Goal: Transaction & Acquisition: Purchase product/service

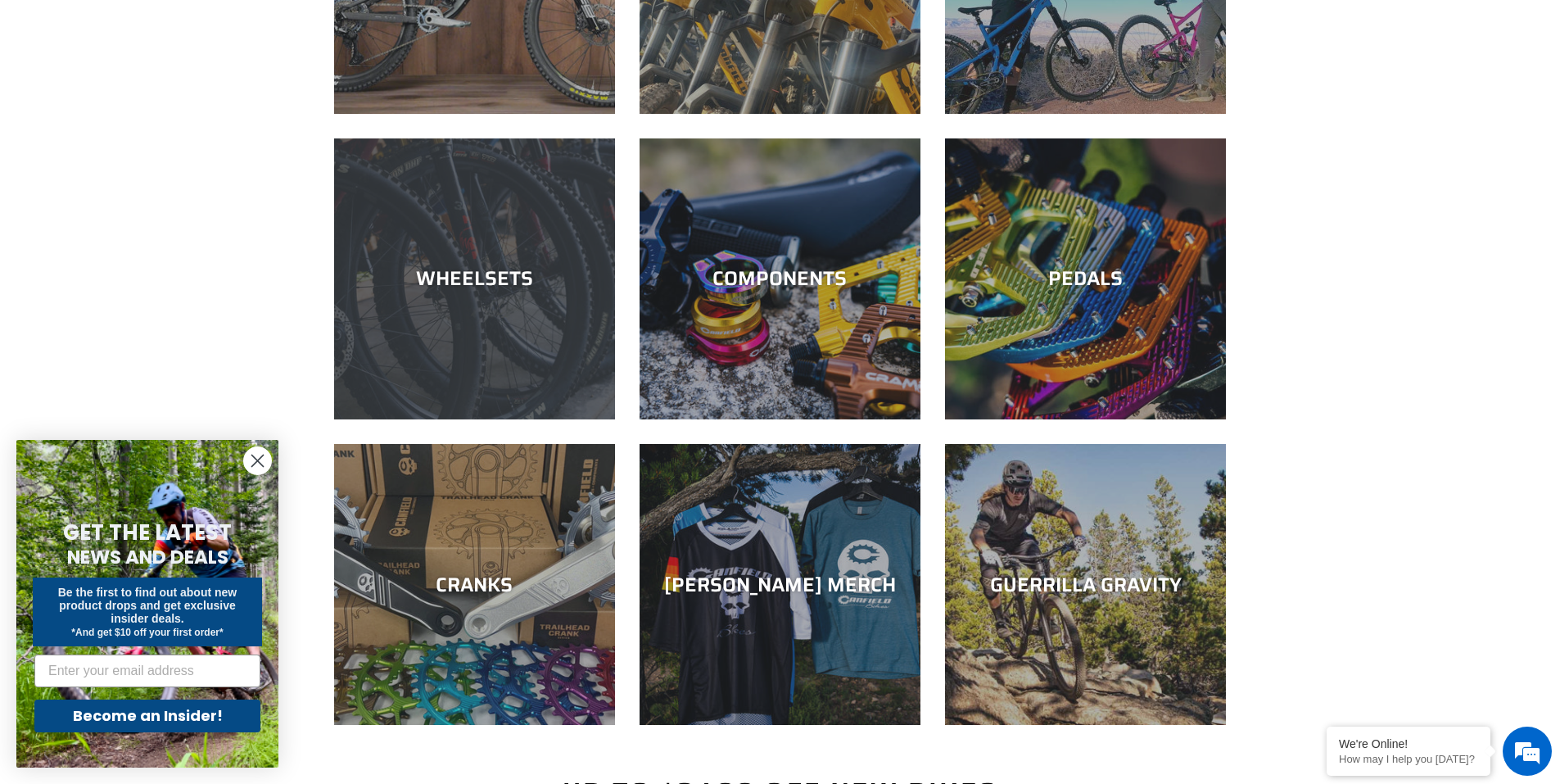
scroll to position [328, 0]
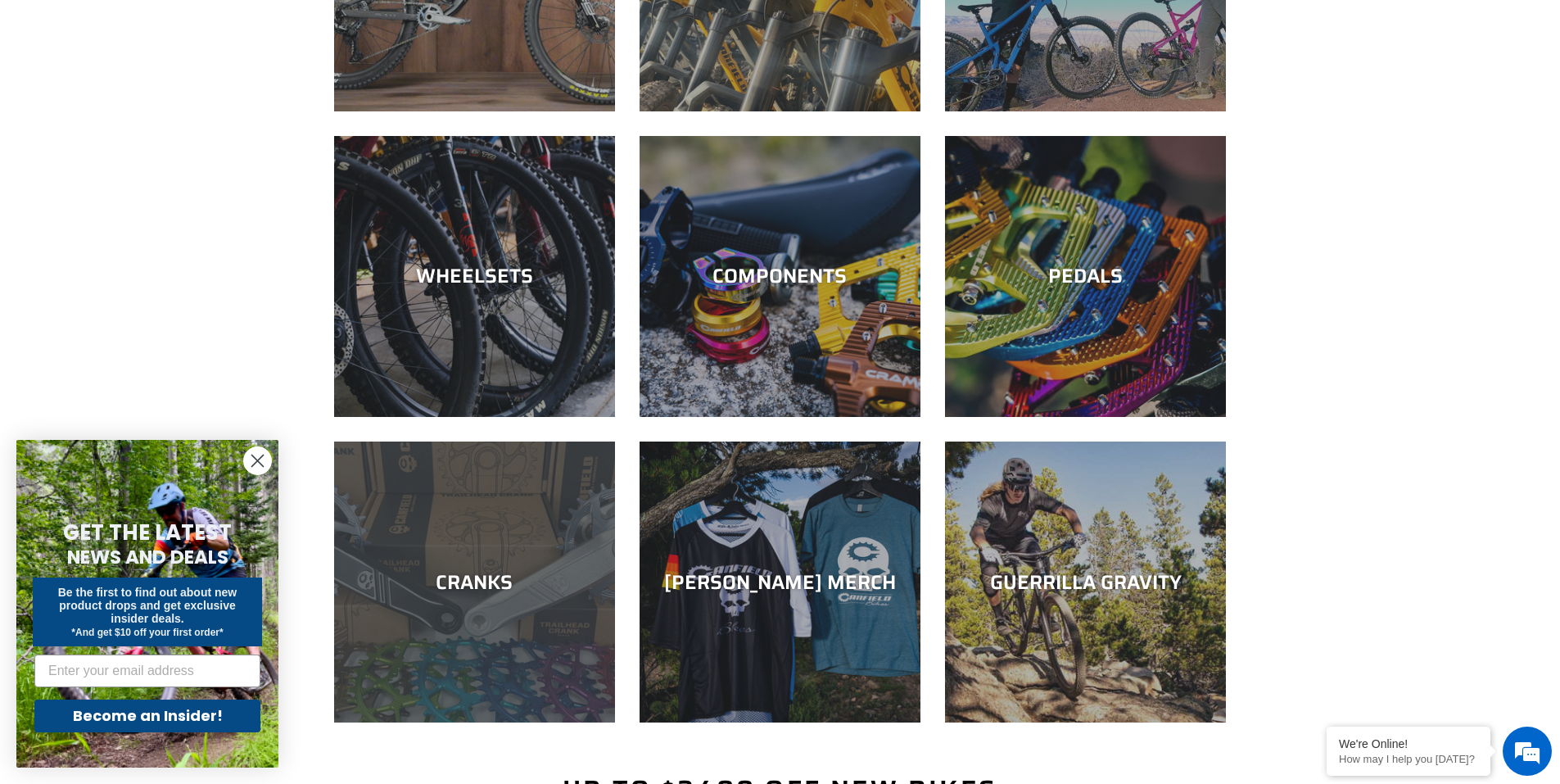
click at [477, 722] on div "CRANKS" at bounding box center [474, 722] width 281 height 0
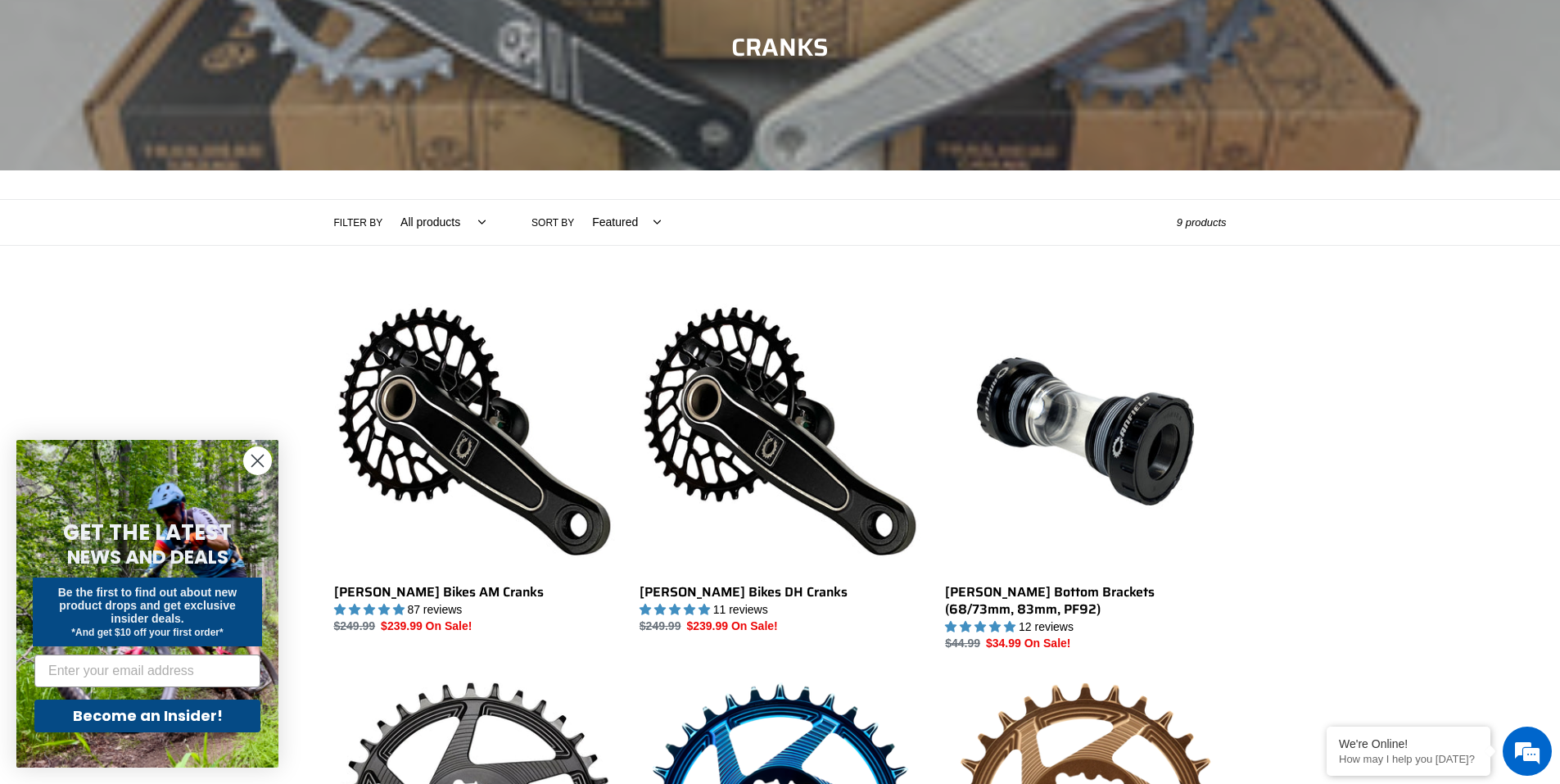
scroll to position [246, 0]
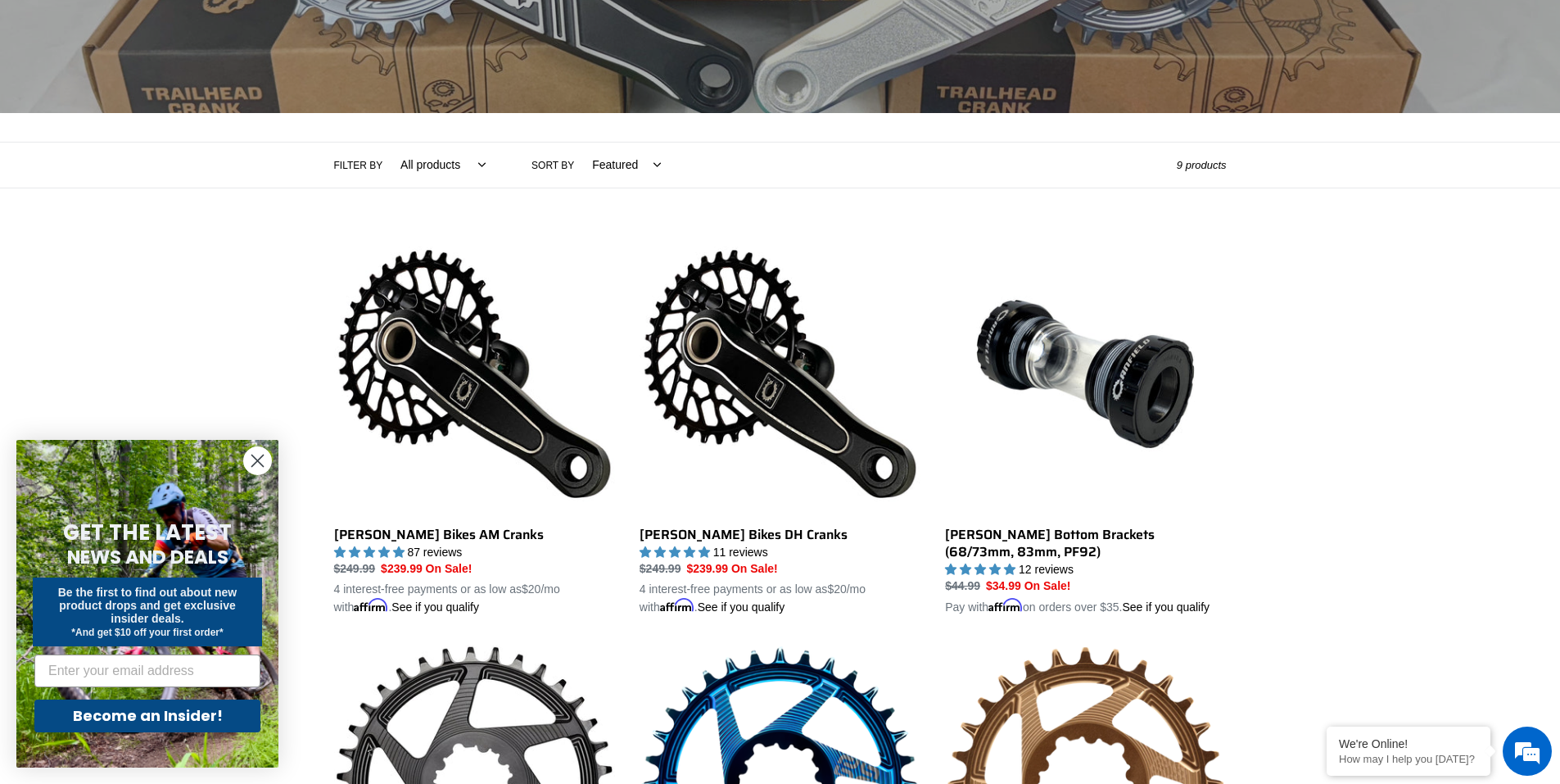
click at [252, 459] on circle "Close dialog" at bounding box center [258, 461] width 27 height 27
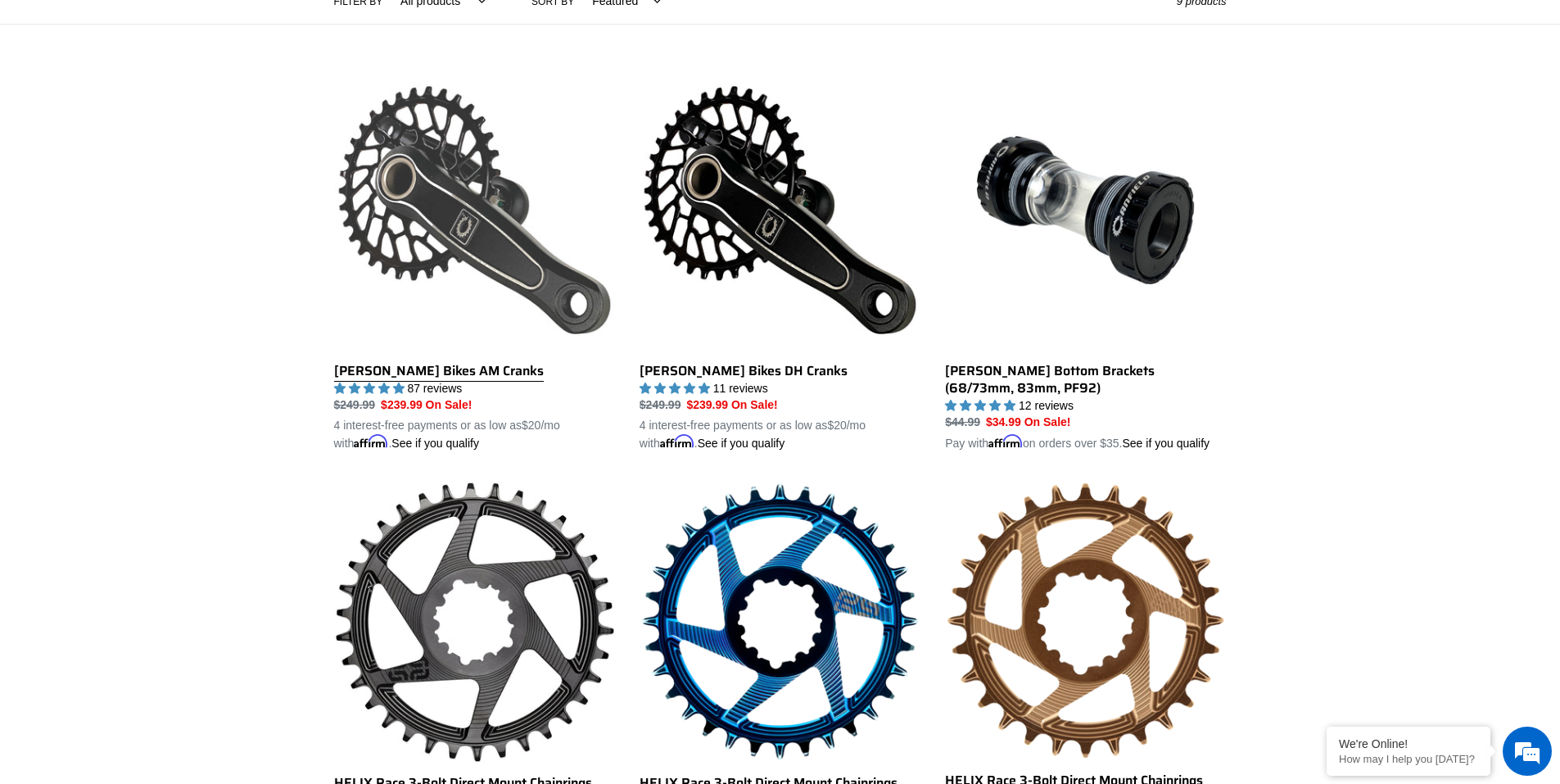
scroll to position [0, 0]
click at [421, 280] on link "[PERSON_NAME] Bikes AM Cranks" at bounding box center [474, 260] width 281 height 383
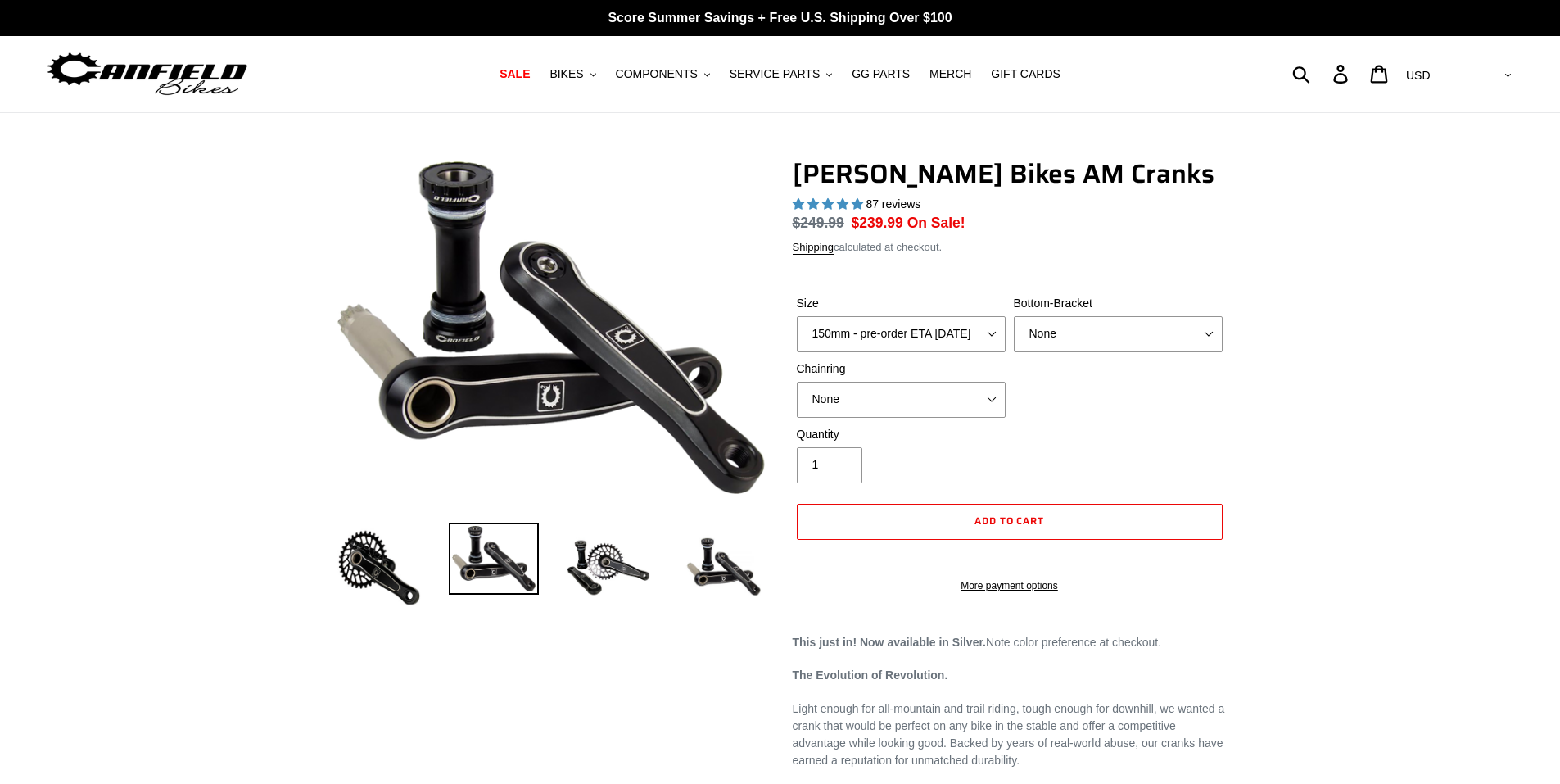
select select "highest-rating"
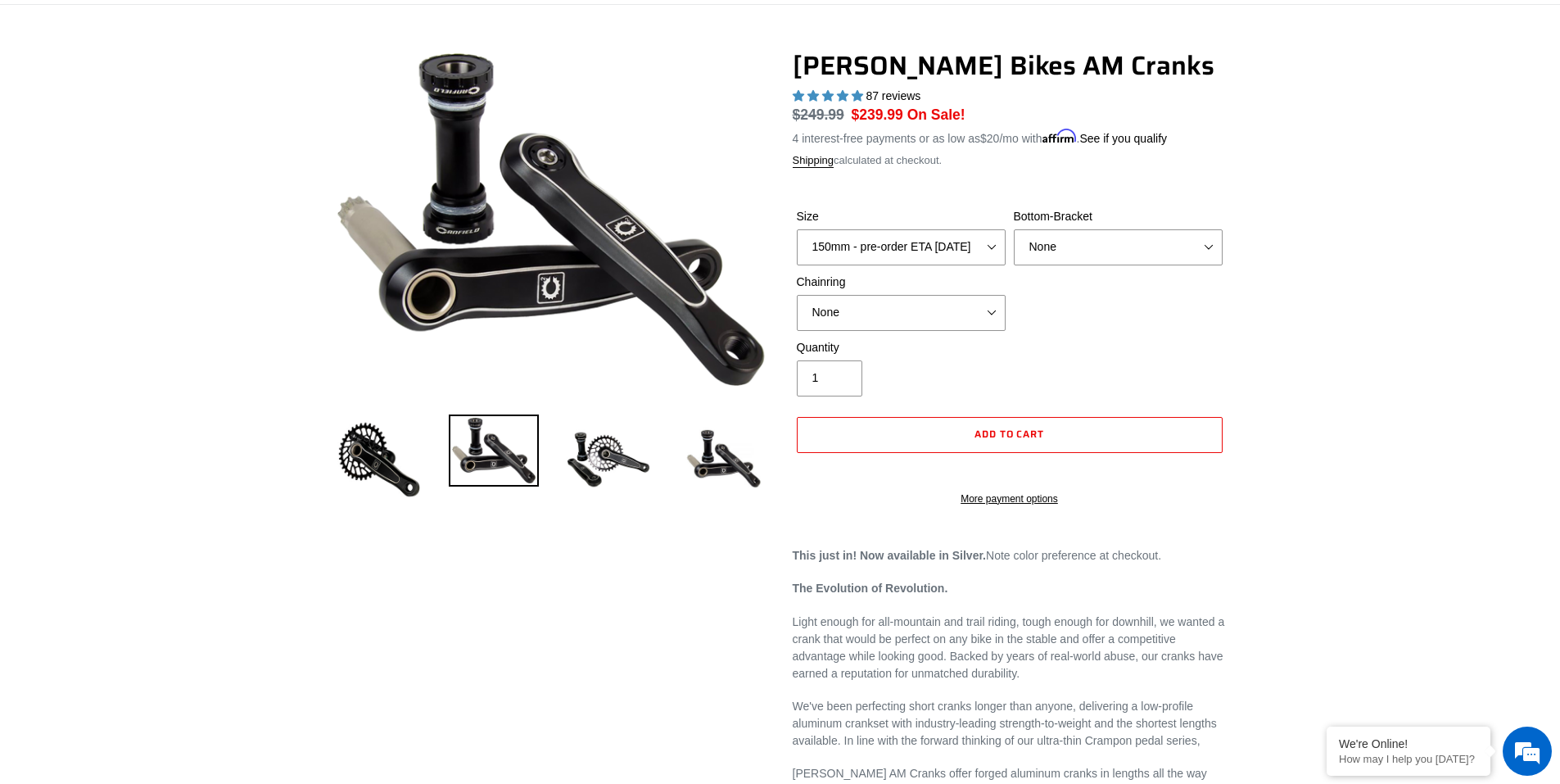
scroll to position [163, 0]
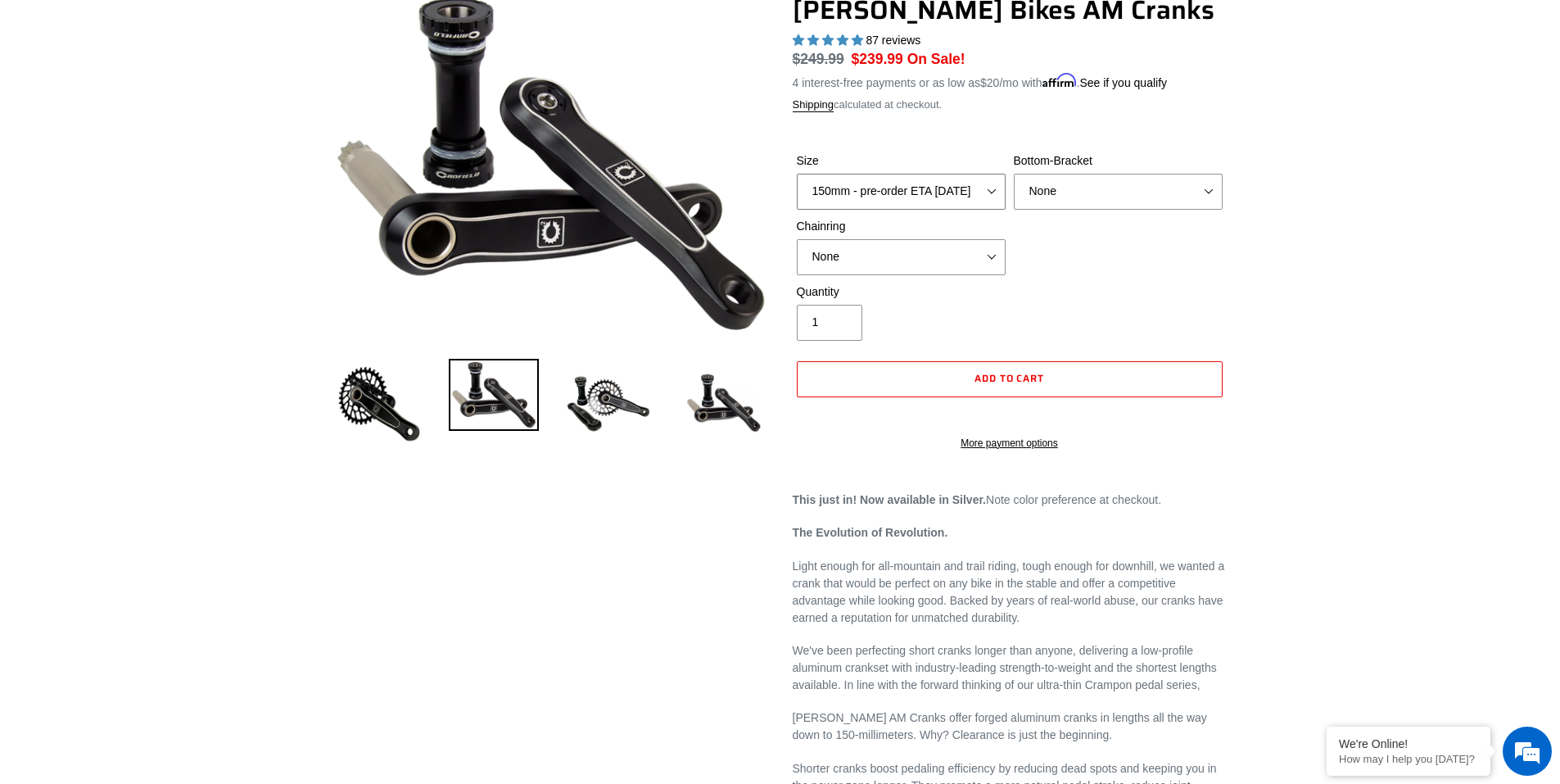
click at [973, 192] on select "150mm - pre-order ETA 9/30/25 155mm - pre-order ETA 9/30/25 160mm - pre-order E…" at bounding box center [901, 191] width 208 height 36
select select "160mm - pre-order ETA 9/30/25"
click at [797, 173] on select "150mm - pre-order ETA 9/30/25 155mm - pre-order ETA 9/30/25 160mm - pre-order E…" at bounding box center [901, 191] width 208 height 36
click at [1080, 194] on select "None BSA Threaded 68/73mm Press Fit PF92" at bounding box center [1118, 191] width 208 height 36
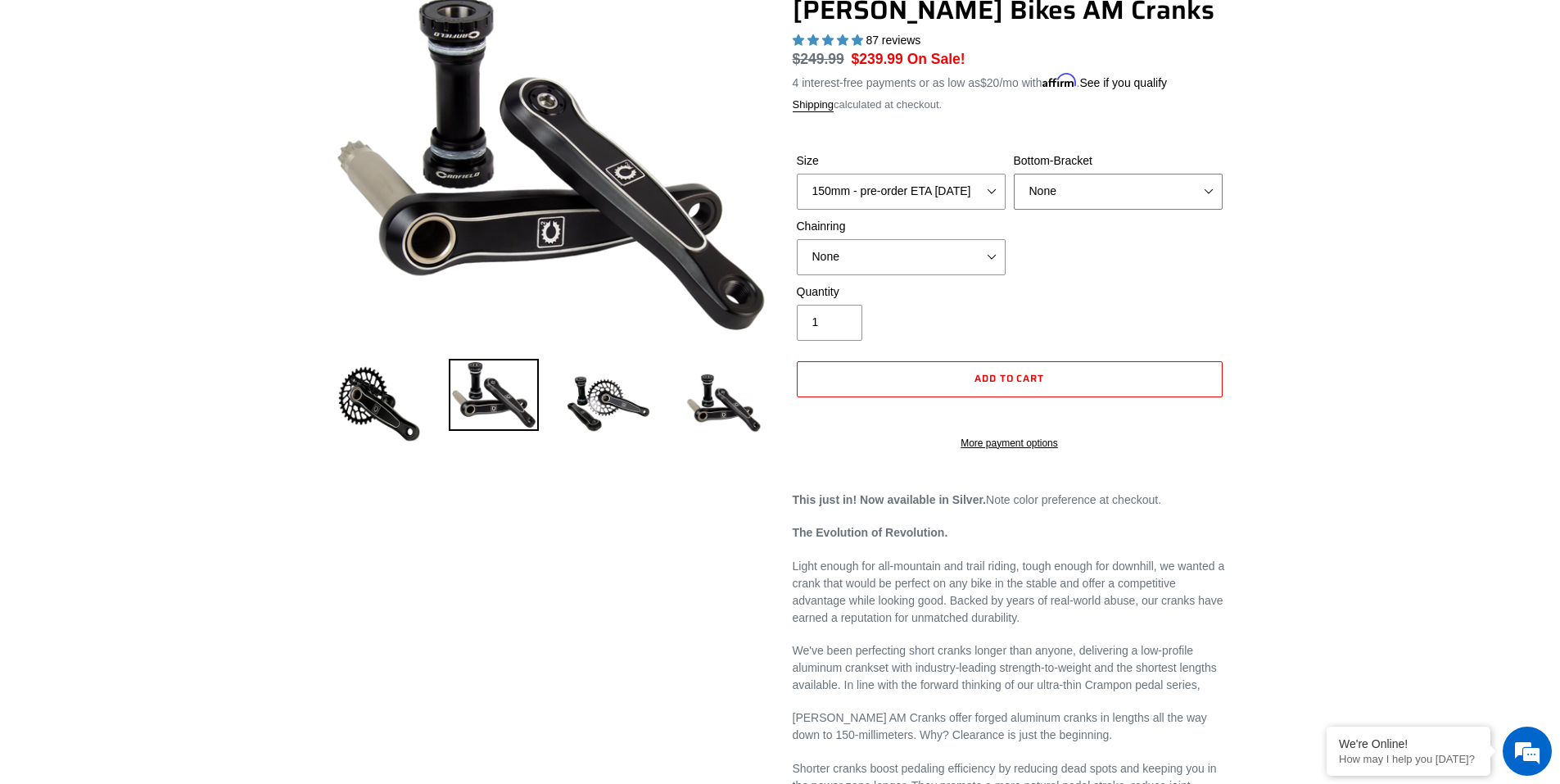
select select "BSA Threaded 68/73mm"
click at [1014, 173] on select "None BSA Threaded 68/73mm Press Fit PF92" at bounding box center [1118, 191] width 208 height 36
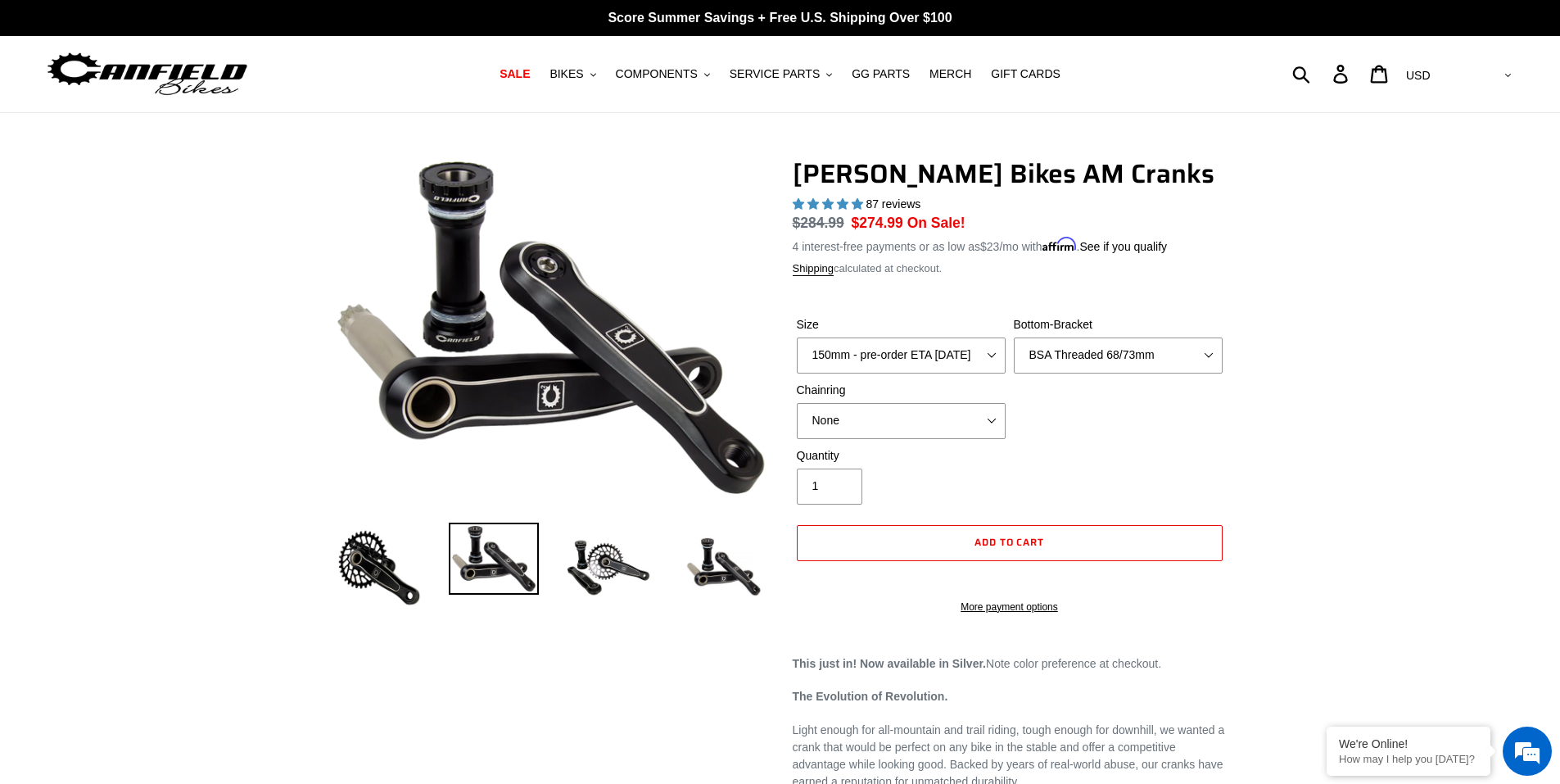
click at [983, 423] on select "None 30t Round (Boost 148) 30t Oval (Boost 148) 32t Round (Boost 148) 32t Oval …" at bounding box center [901, 421] width 208 height 36
select select "32t Round (Boost 148)"
click at [797, 403] on select "None 30t Round (Boost 148) 30t Oval (Boost 148) 32t Round (Boost 148) 32t Oval …" at bounding box center [901, 421] width 208 height 36
click at [392, 566] on img at bounding box center [379, 568] width 90 height 90
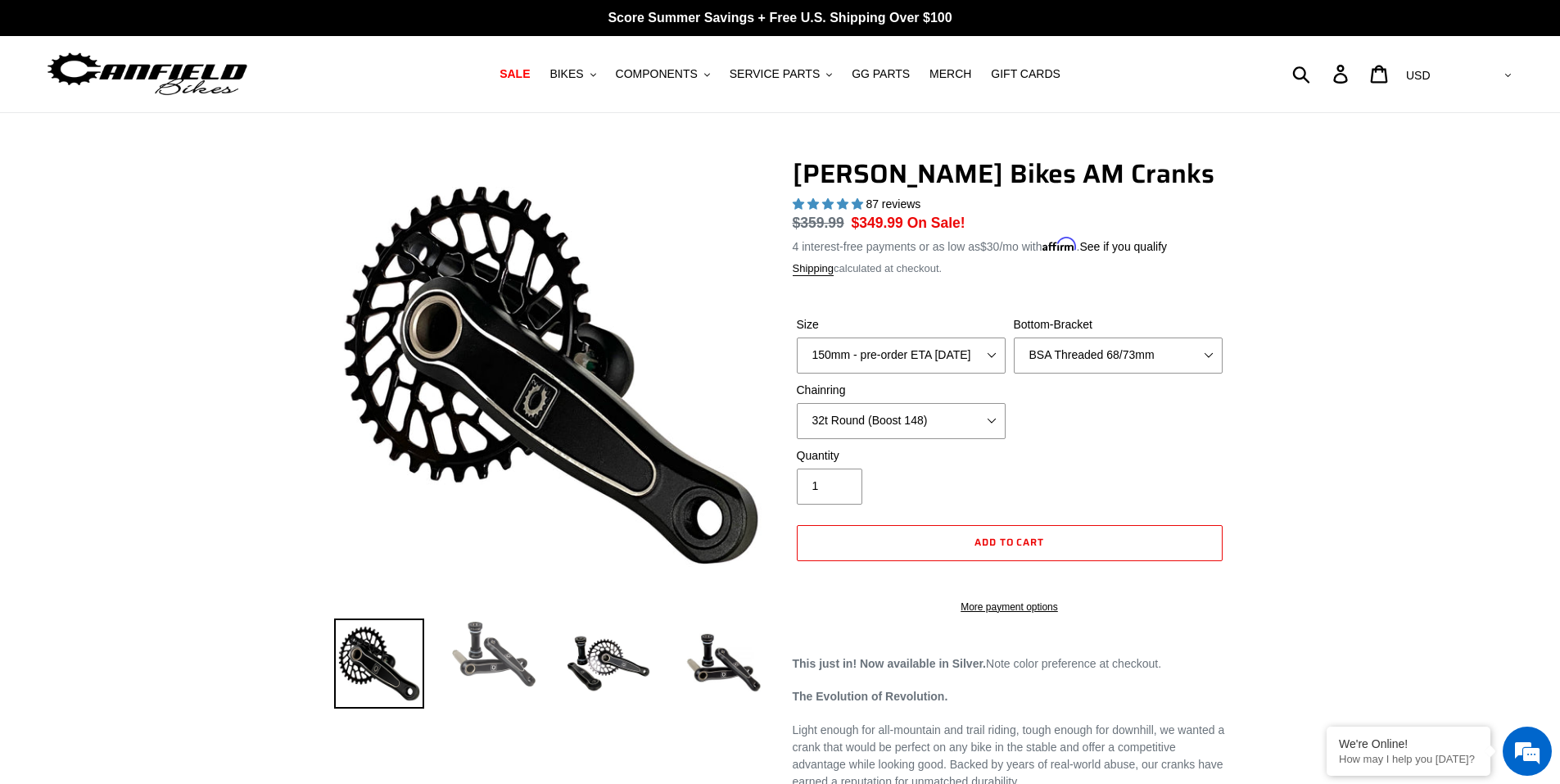
click at [498, 643] on img at bounding box center [494, 654] width 90 height 72
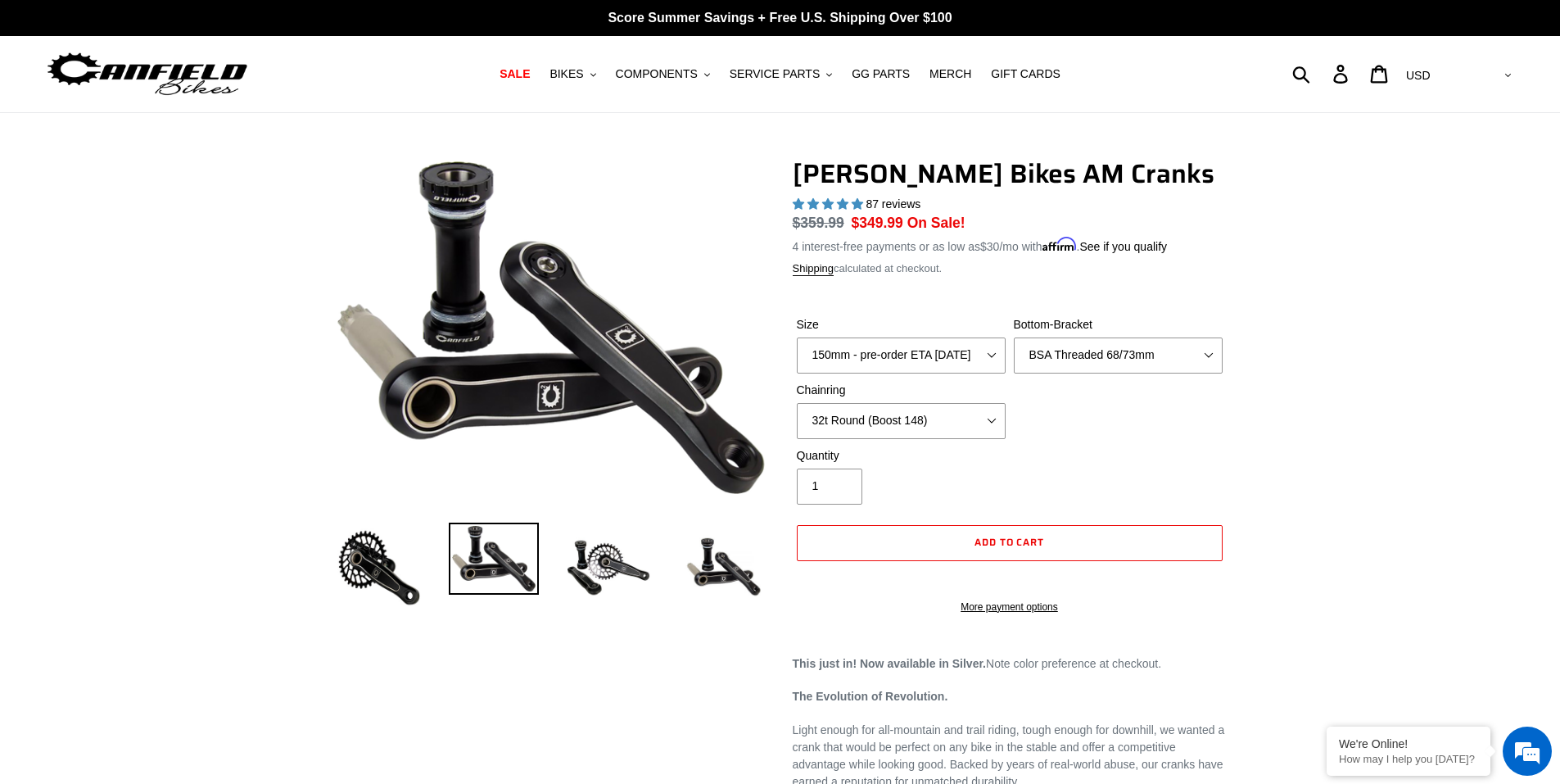
drag, startPoint x: 589, startPoint y: 564, endPoint x: 601, endPoint y: 570, distance: 13.4
click at [589, 564] on img at bounding box center [608, 568] width 90 height 90
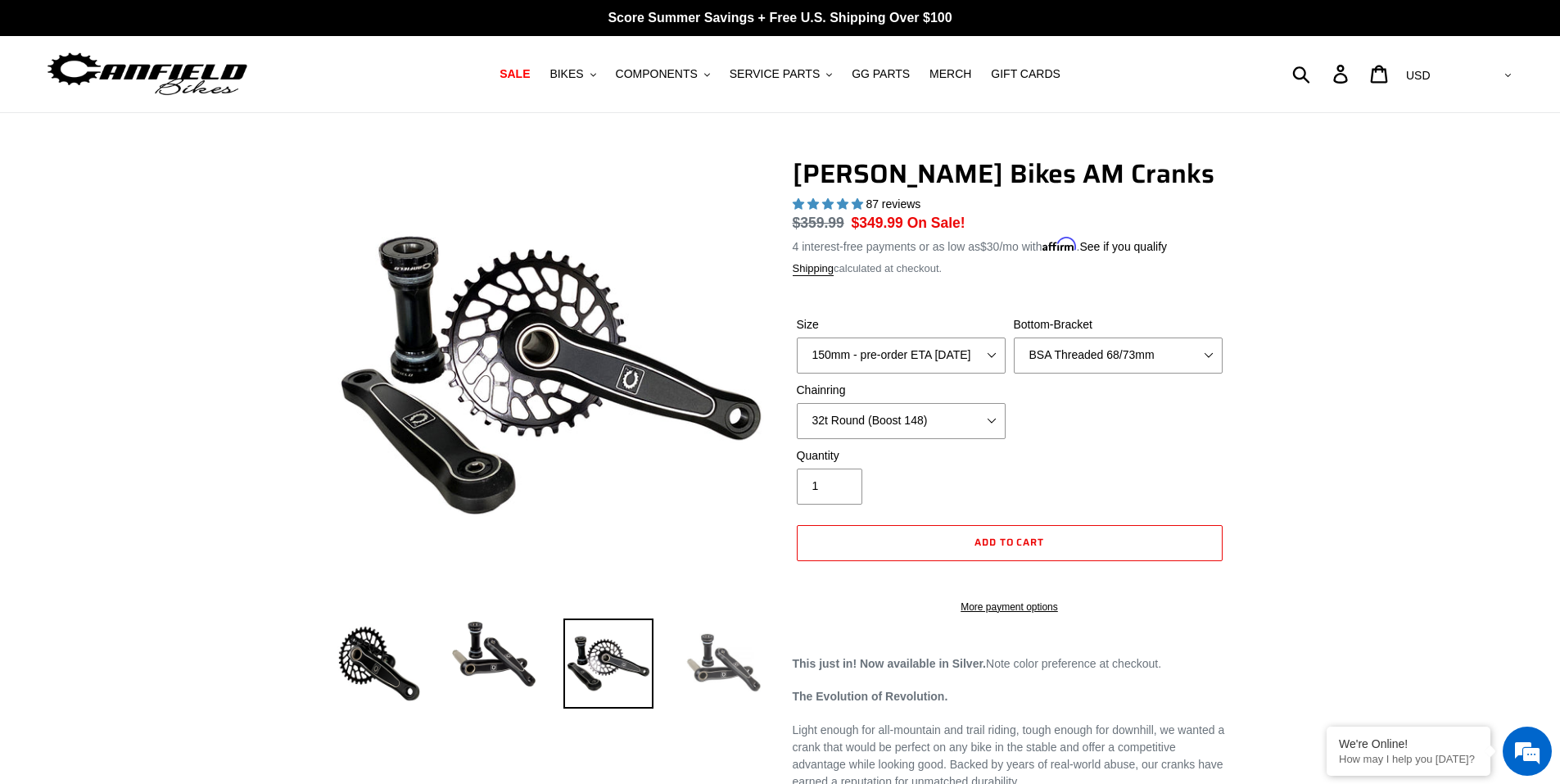
click at [706, 667] on img at bounding box center [723, 663] width 90 height 90
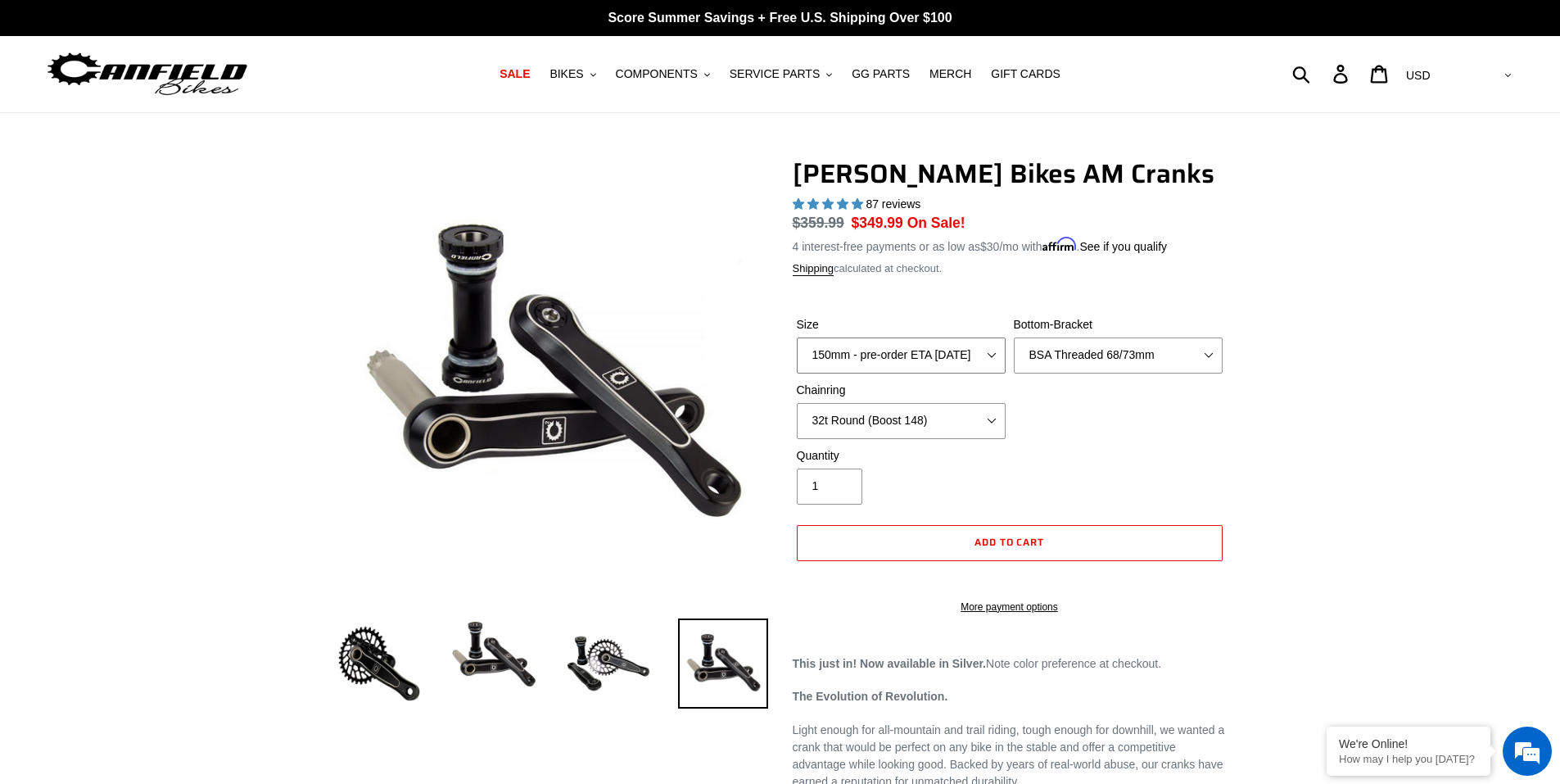
click at [979, 359] on select "150mm - pre-order ETA 9/30/25 155mm - pre-order ETA 9/30/25 160mm - pre-order E…" at bounding box center [901, 356] width 208 height 36
click at [797, 338] on select "150mm - pre-order ETA 9/30/25 155mm - pre-order ETA 9/30/25 160mm - pre-order E…" at bounding box center [901, 356] width 208 height 36
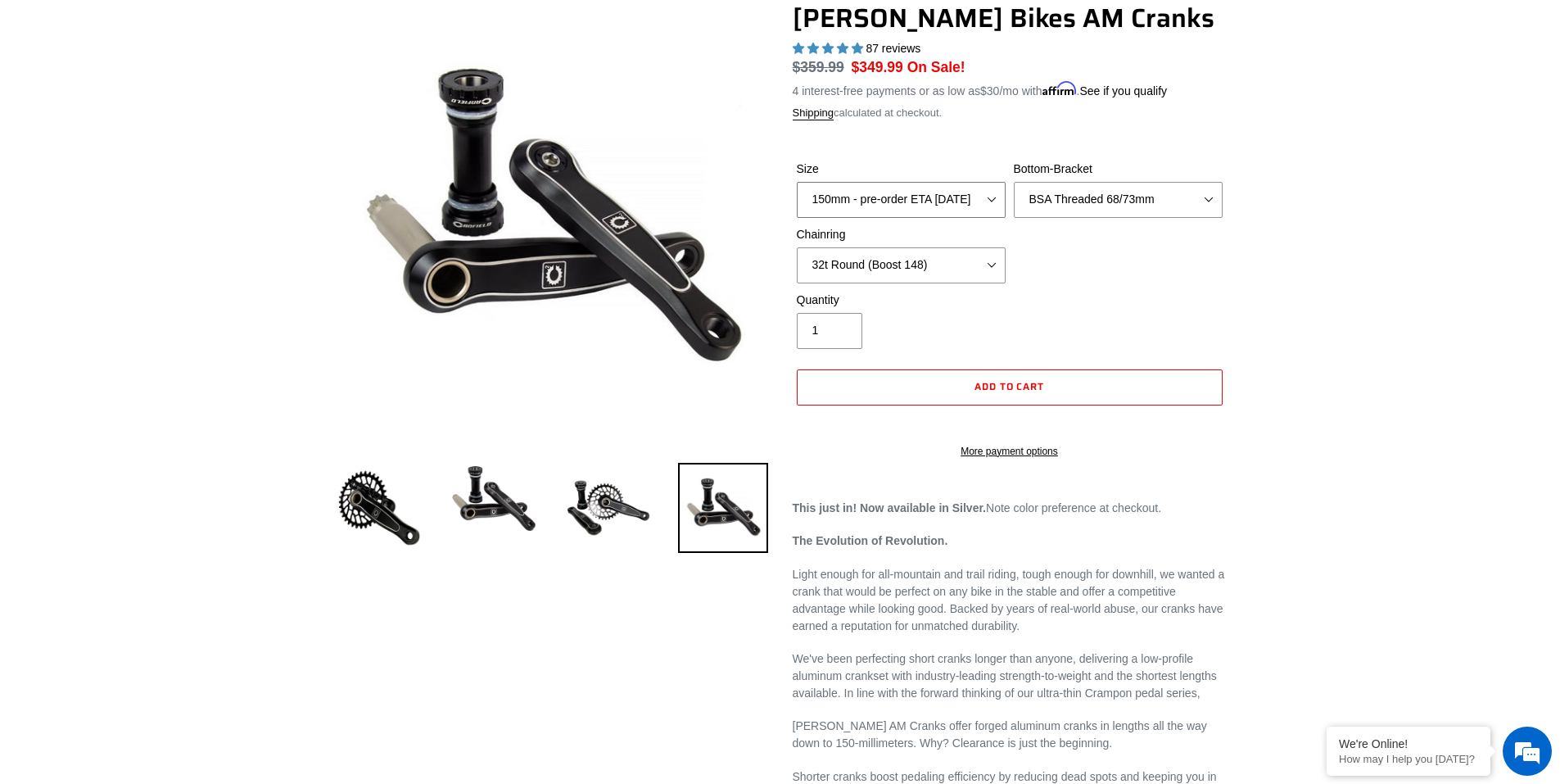
scroll to position [163, 0]
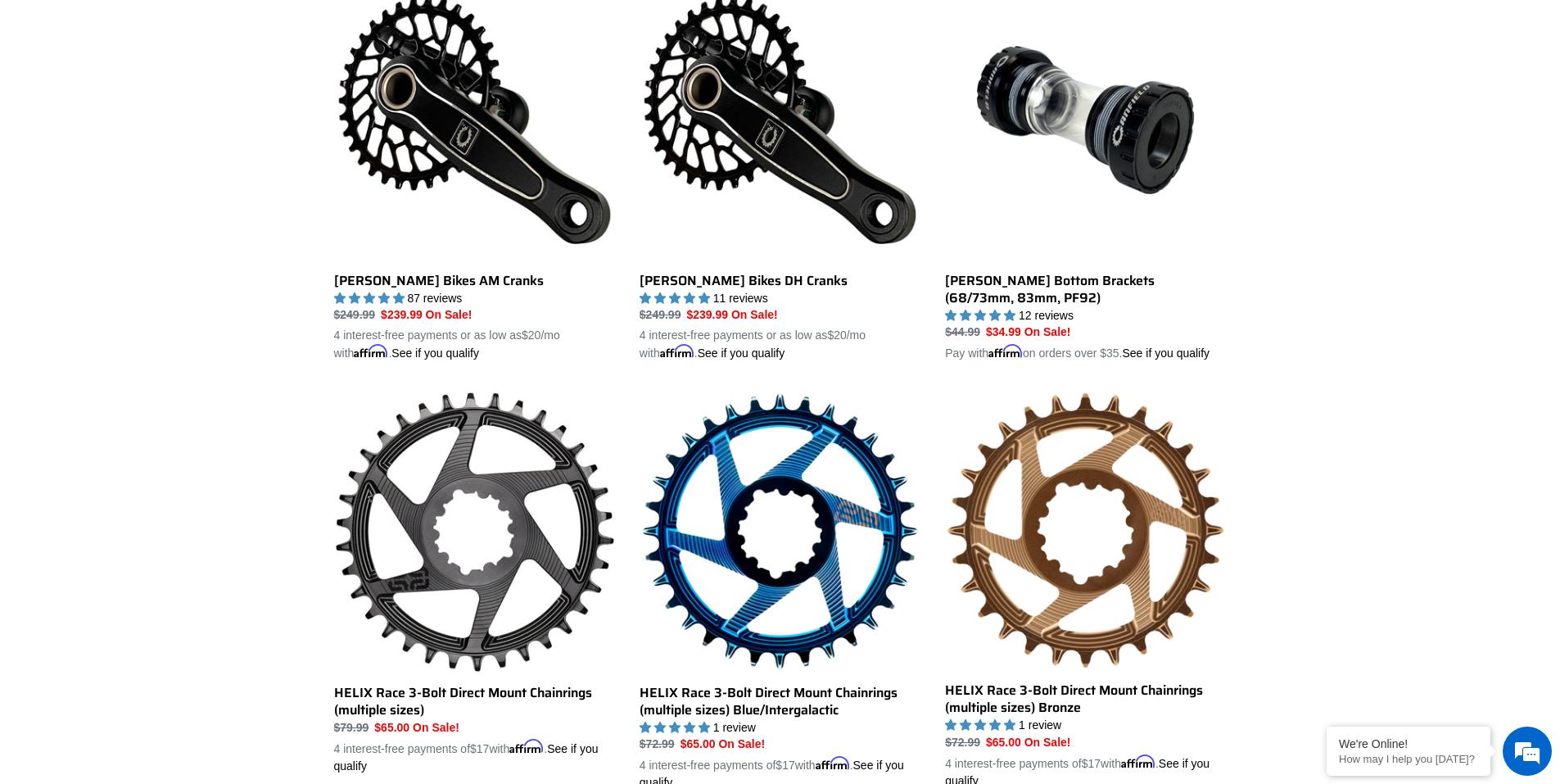
scroll to position [491, 0]
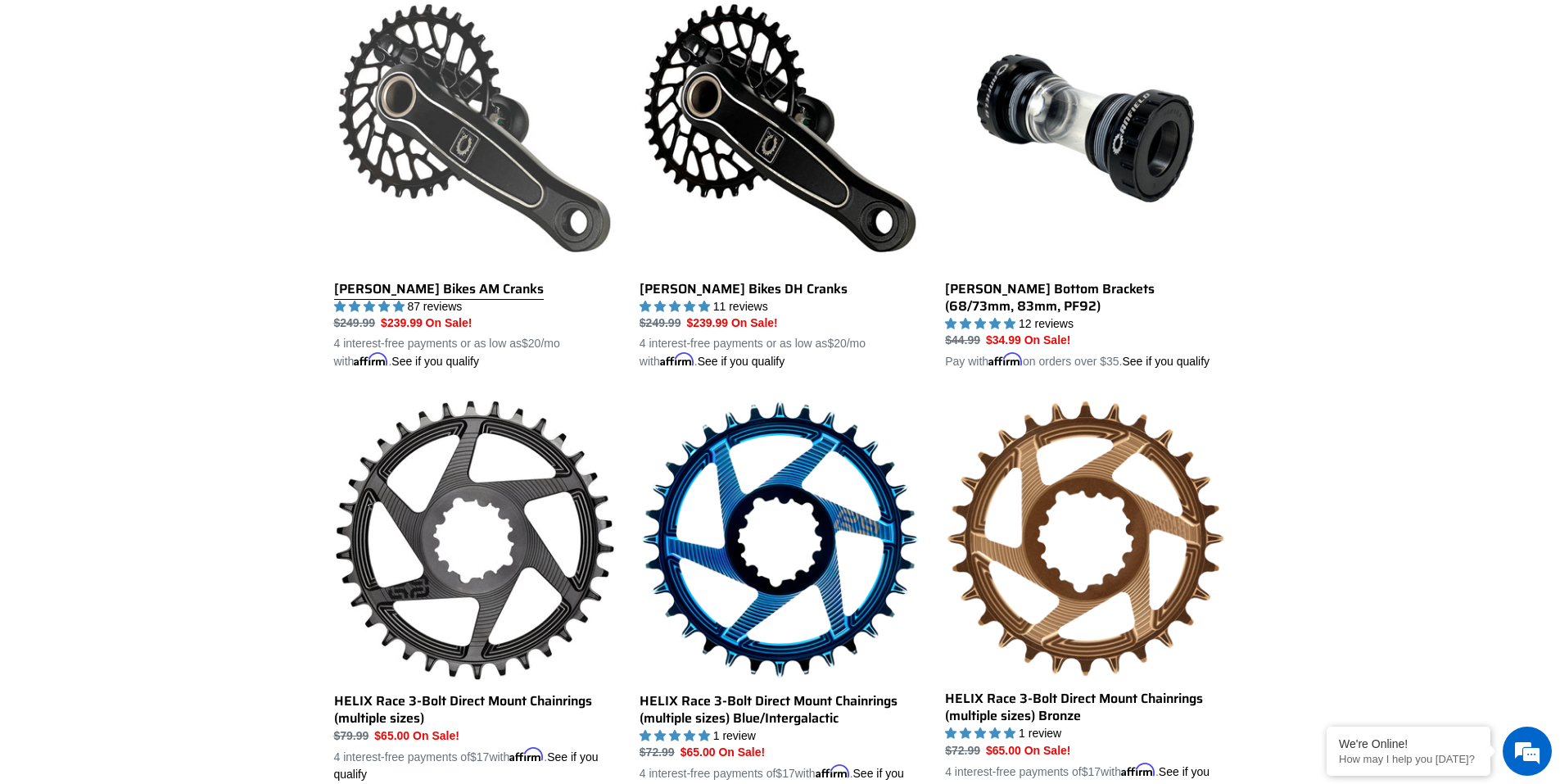
click at [535, 213] on link "[PERSON_NAME] Bikes AM Cranks" at bounding box center [474, 179] width 281 height 383
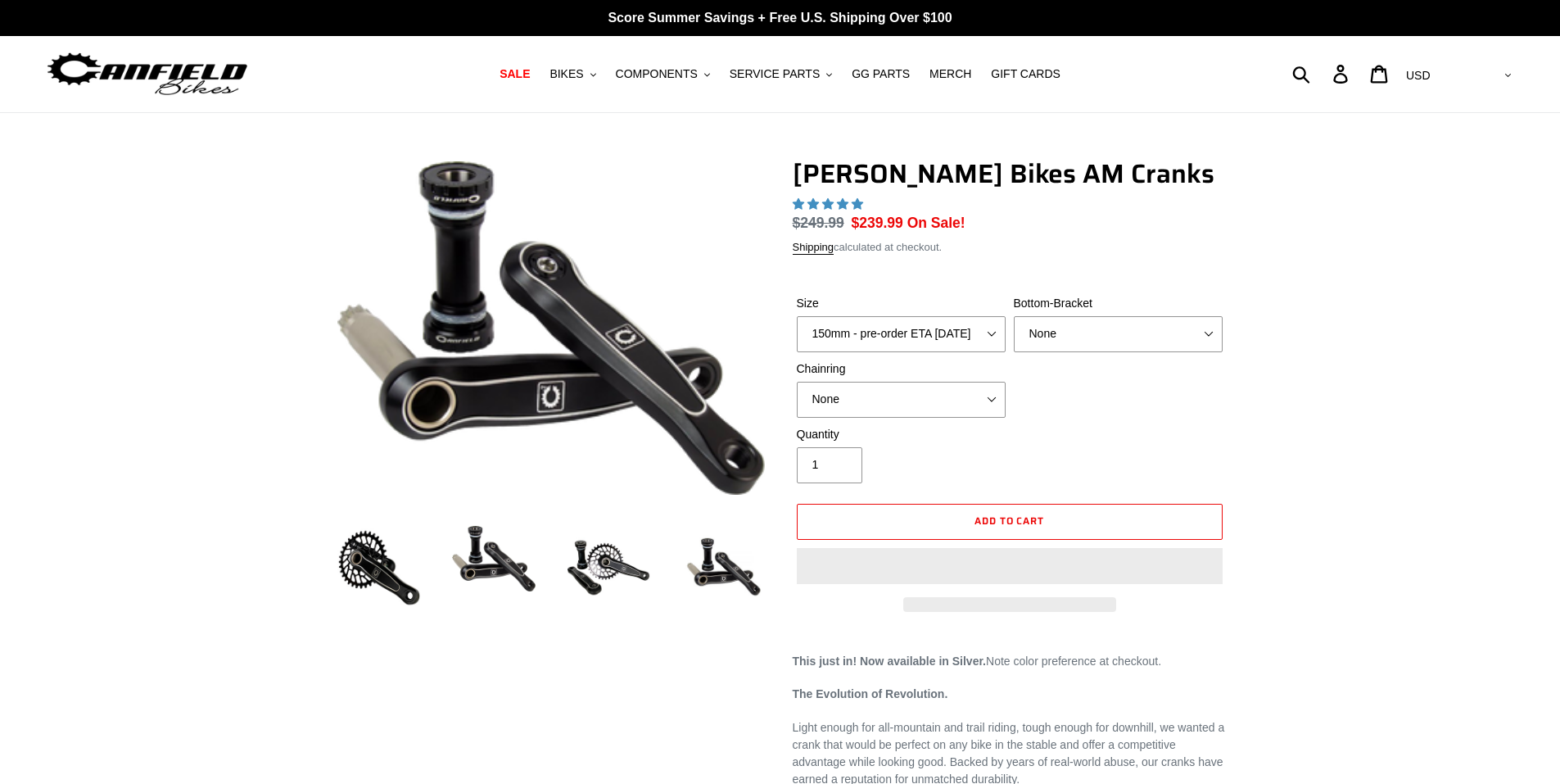
select select "highest-rating"
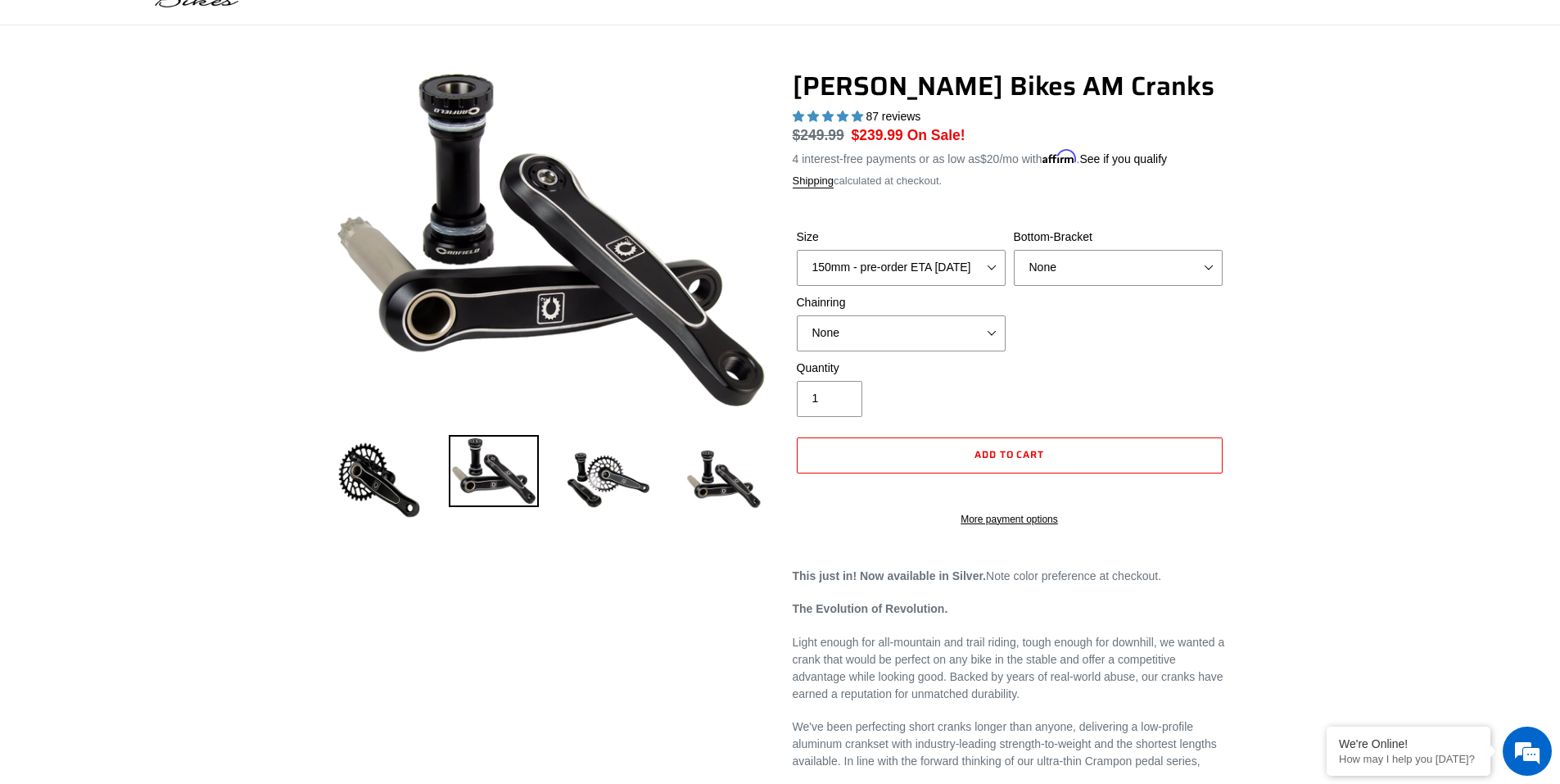
scroll to position [82, 0]
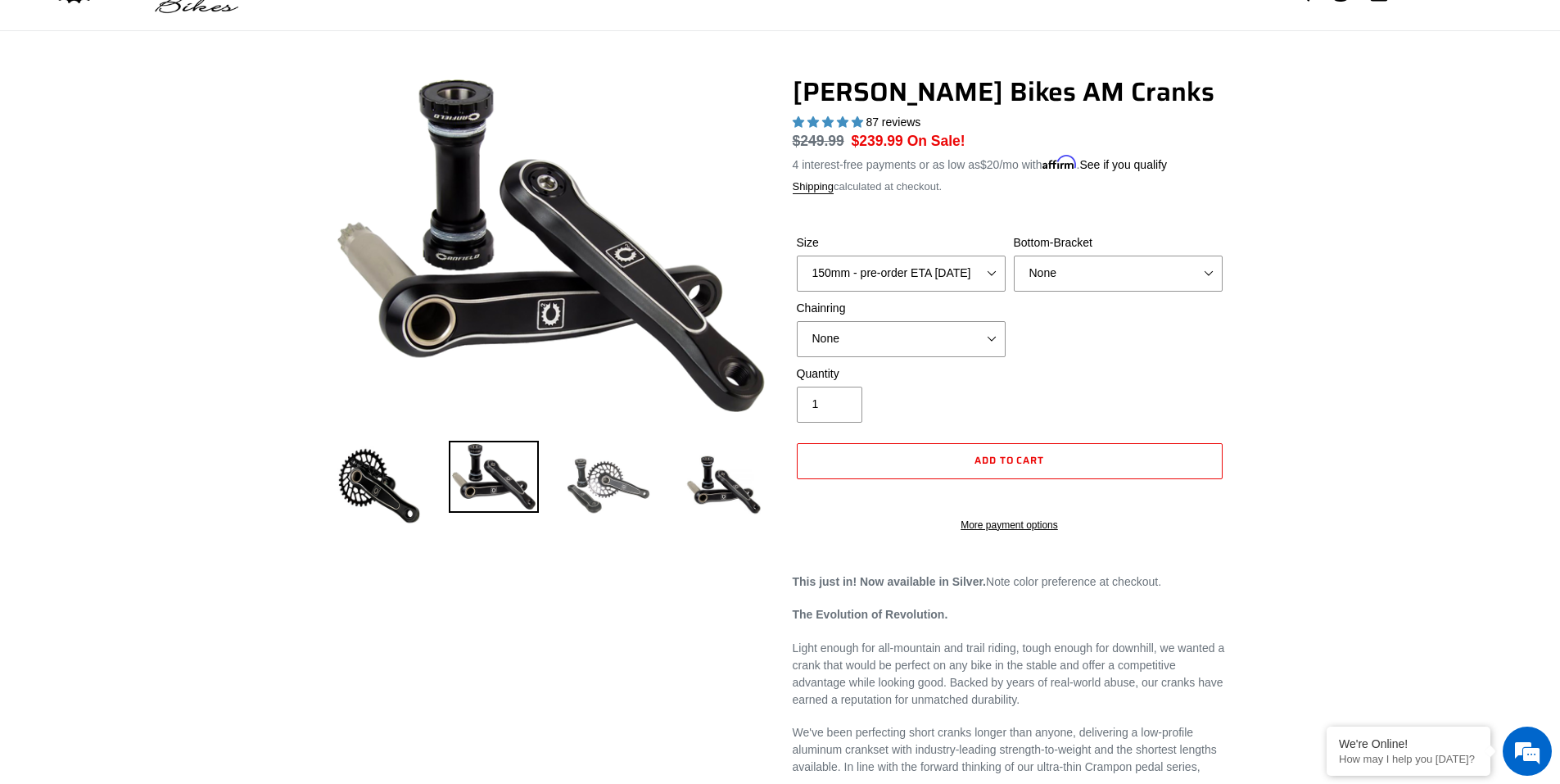
click at [599, 482] on img at bounding box center [608, 486] width 90 height 90
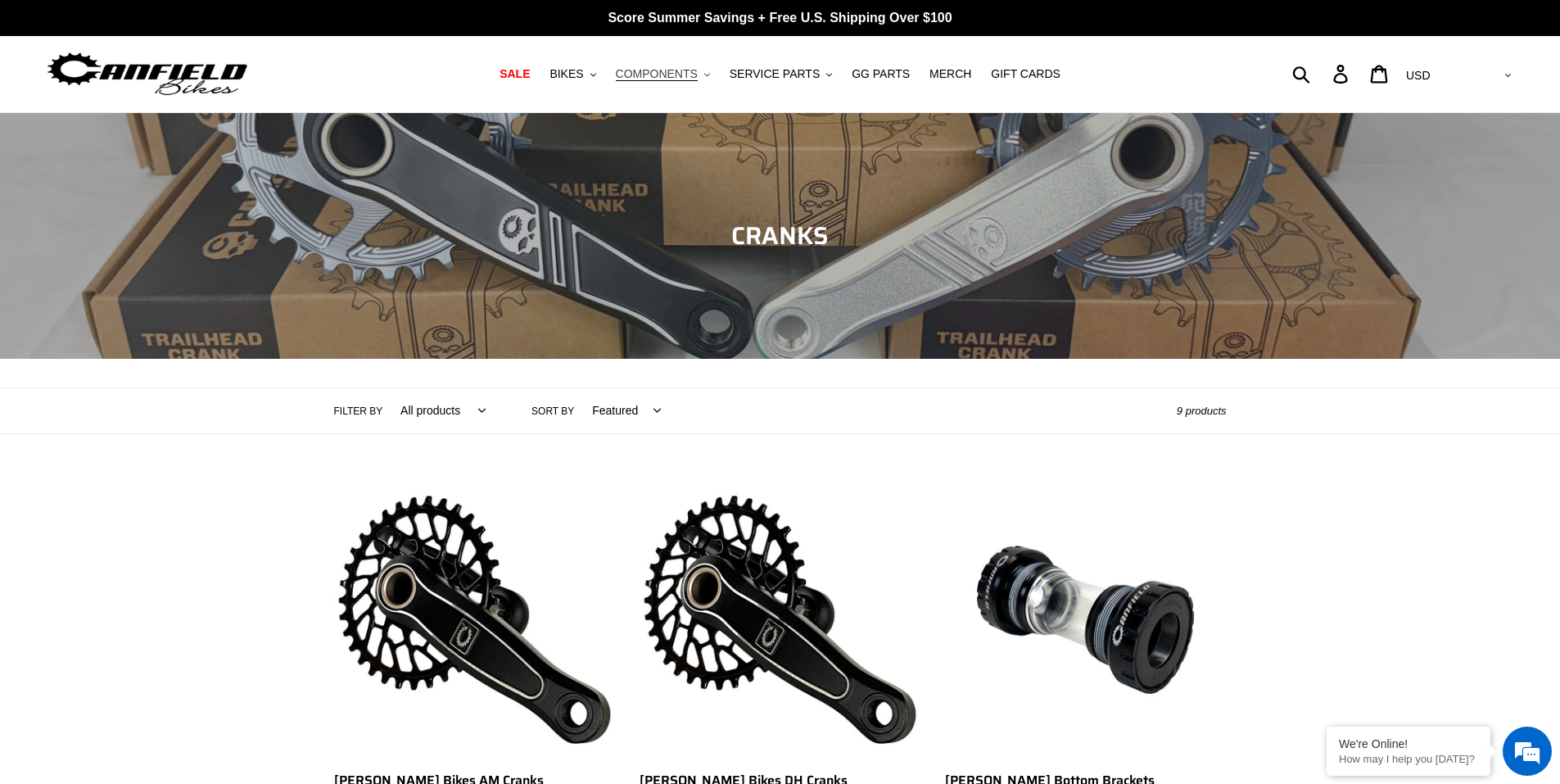
click at [674, 79] on span "COMPONENTS" at bounding box center [657, 74] width 82 height 13
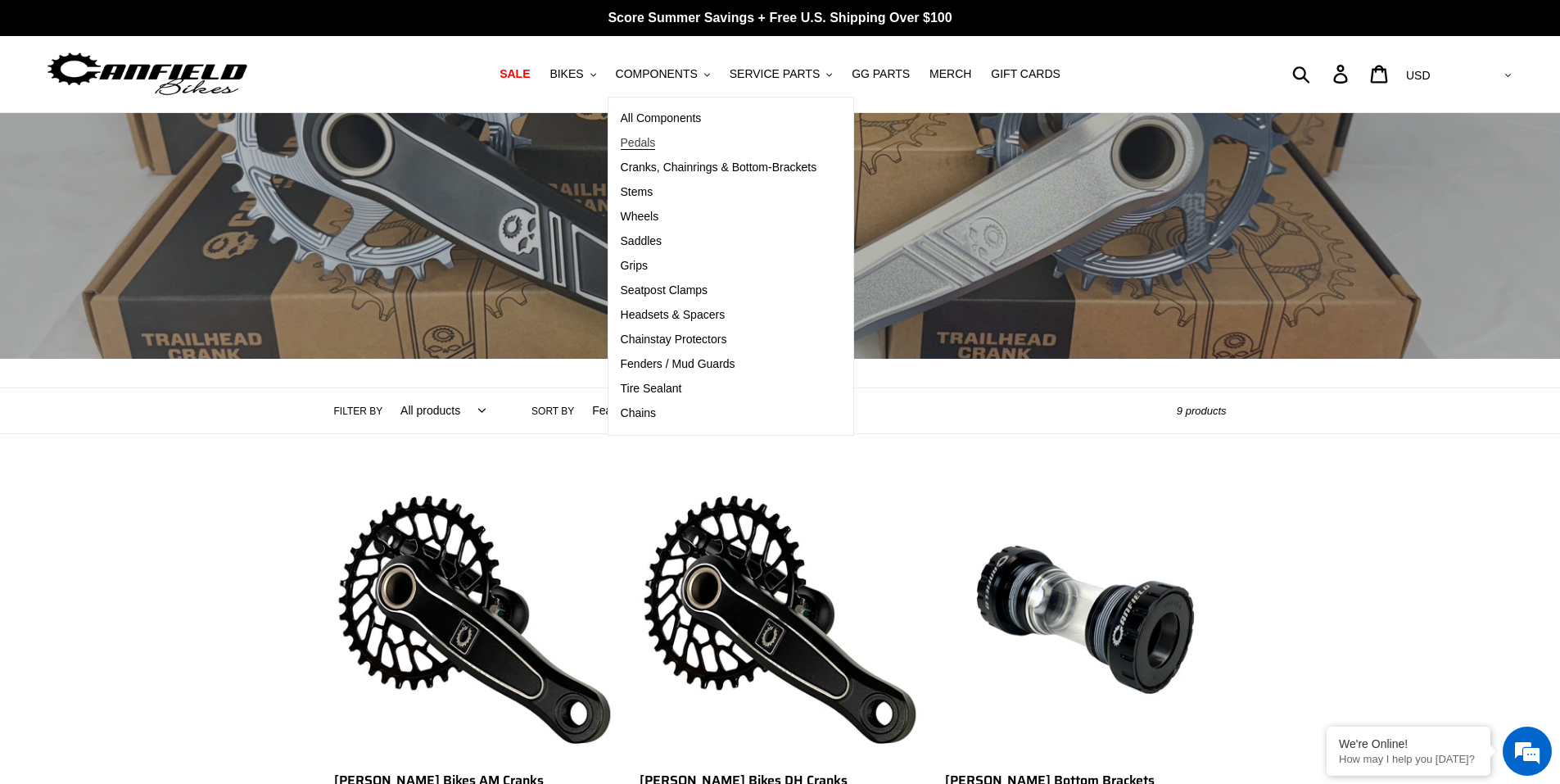
click at [656, 139] on span "Pedals" at bounding box center [638, 142] width 35 height 13
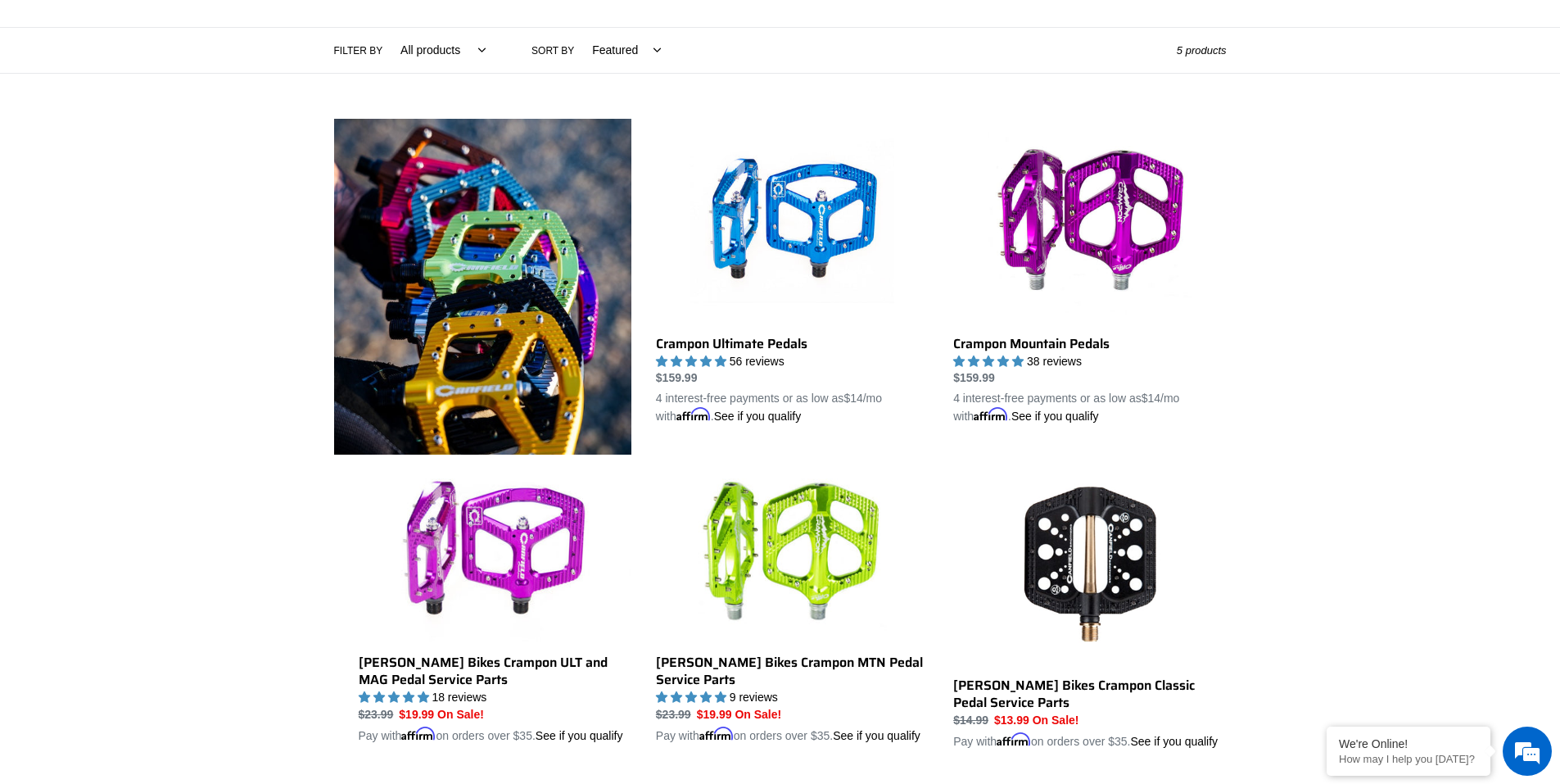
scroll to position [328, 0]
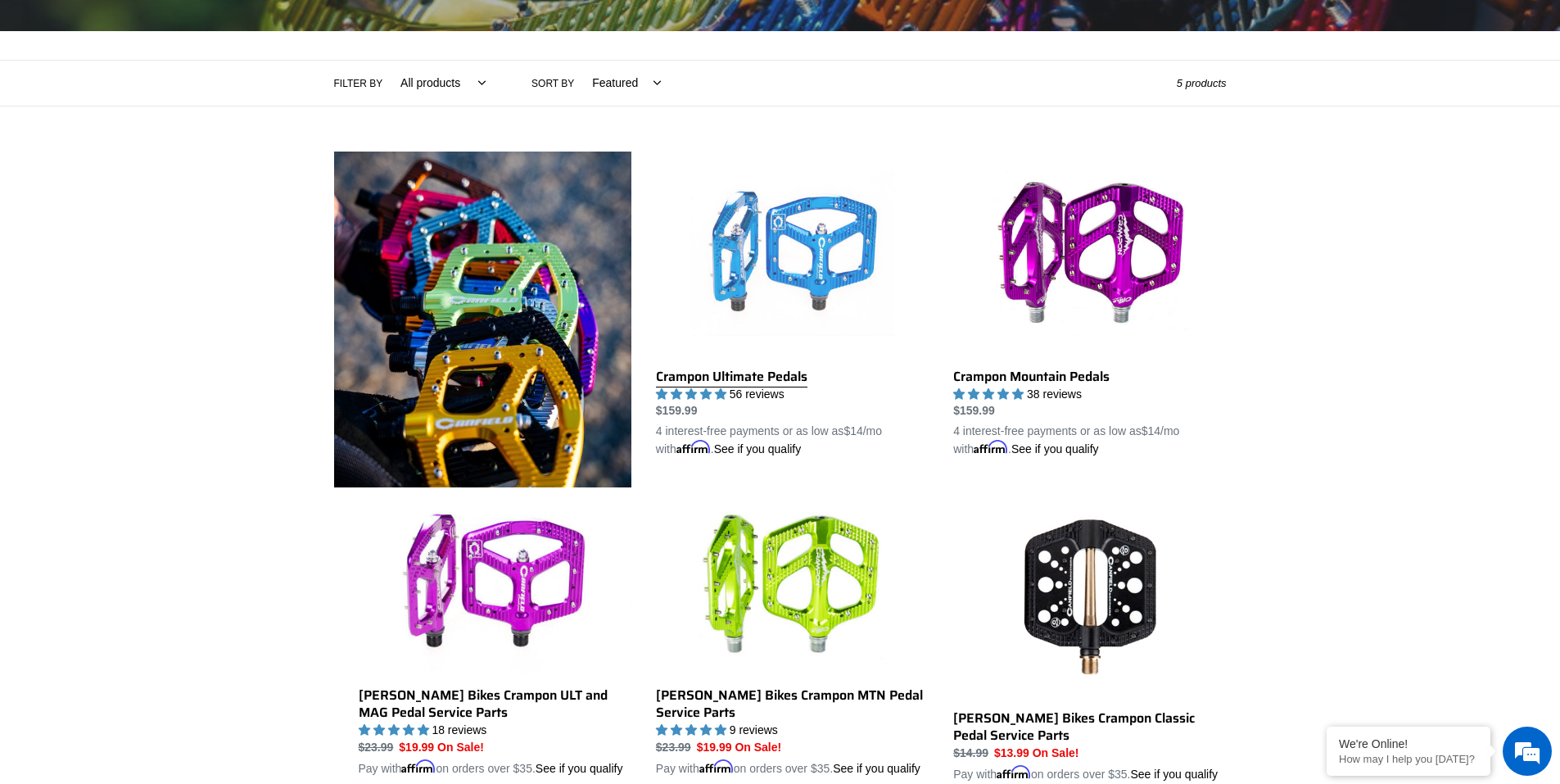
click at [803, 284] on link "Crampon Ultimate Pedals" at bounding box center [792, 305] width 273 height 307
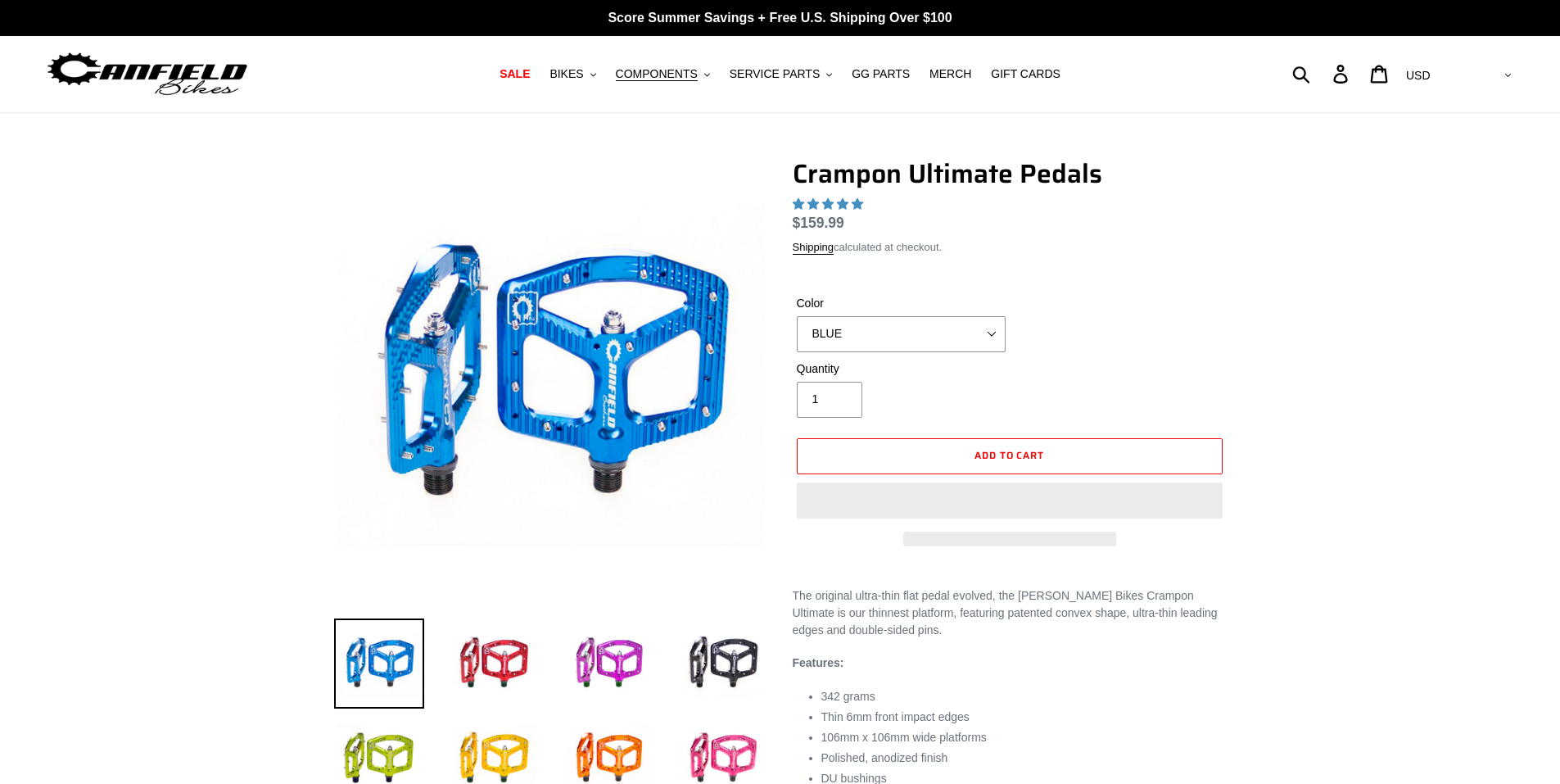
select select "highest-rating"
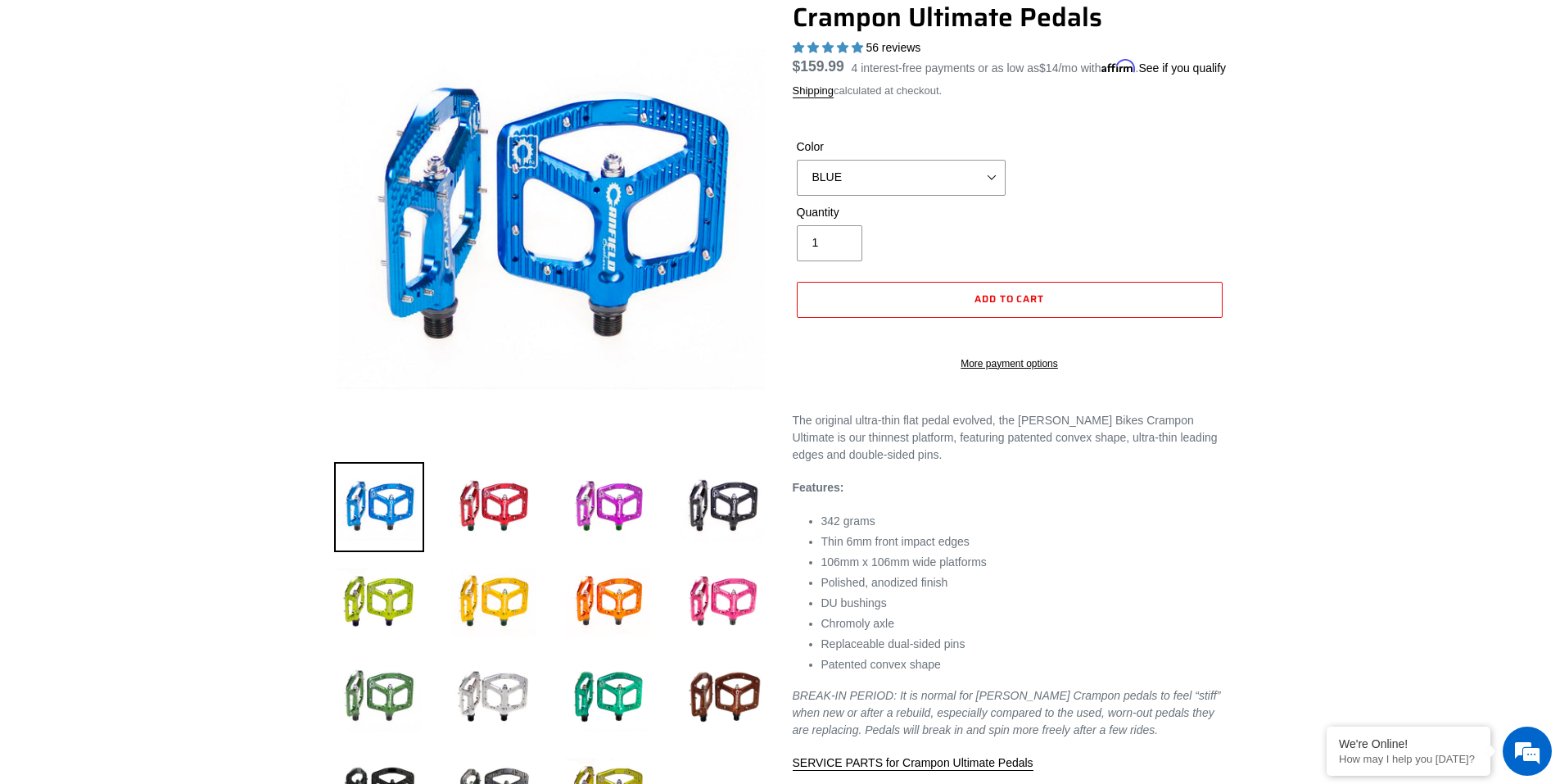
scroll to position [163, 0]
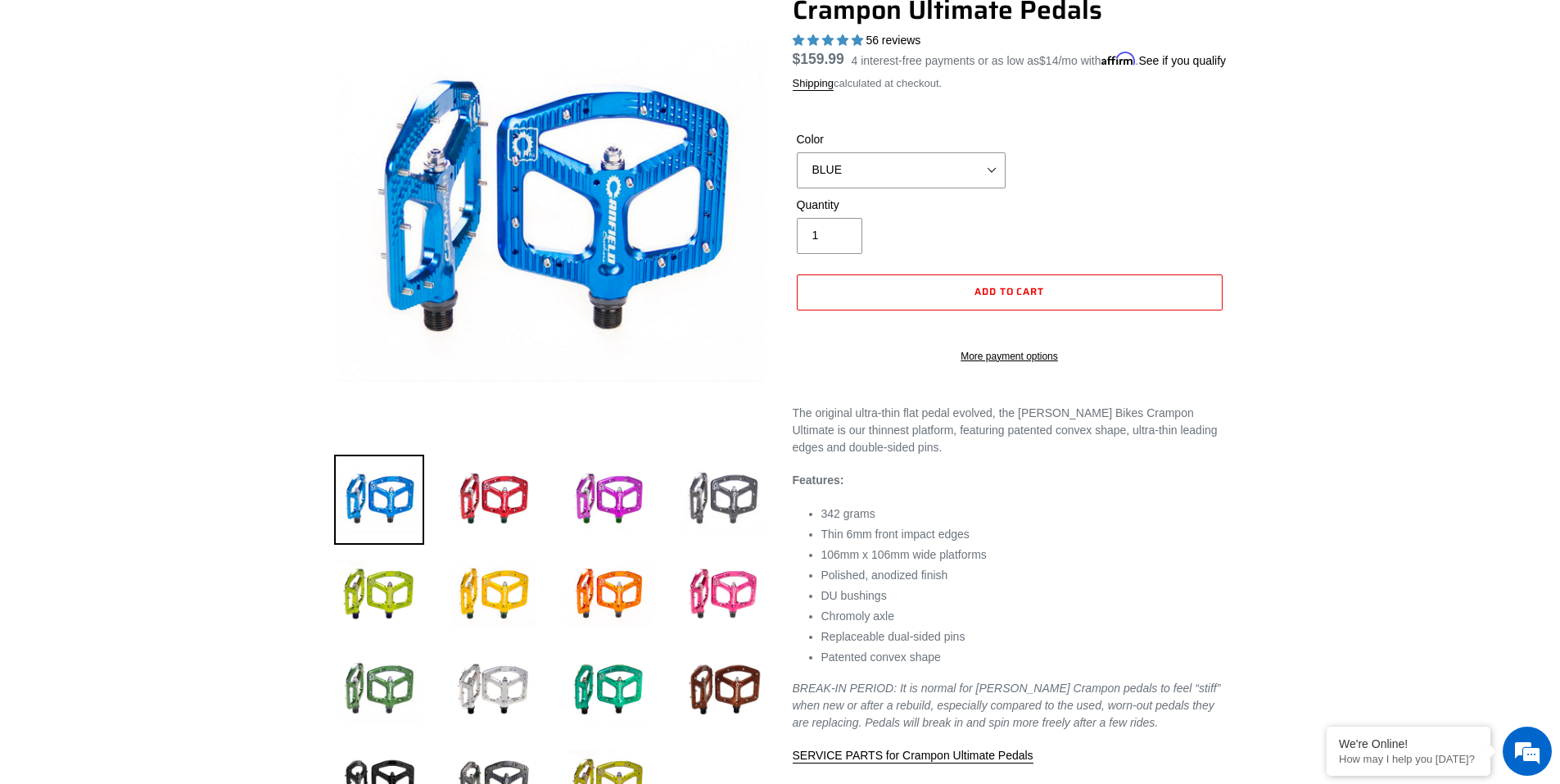
click at [719, 489] on img at bounding box center [723, 499] width 90 height 90
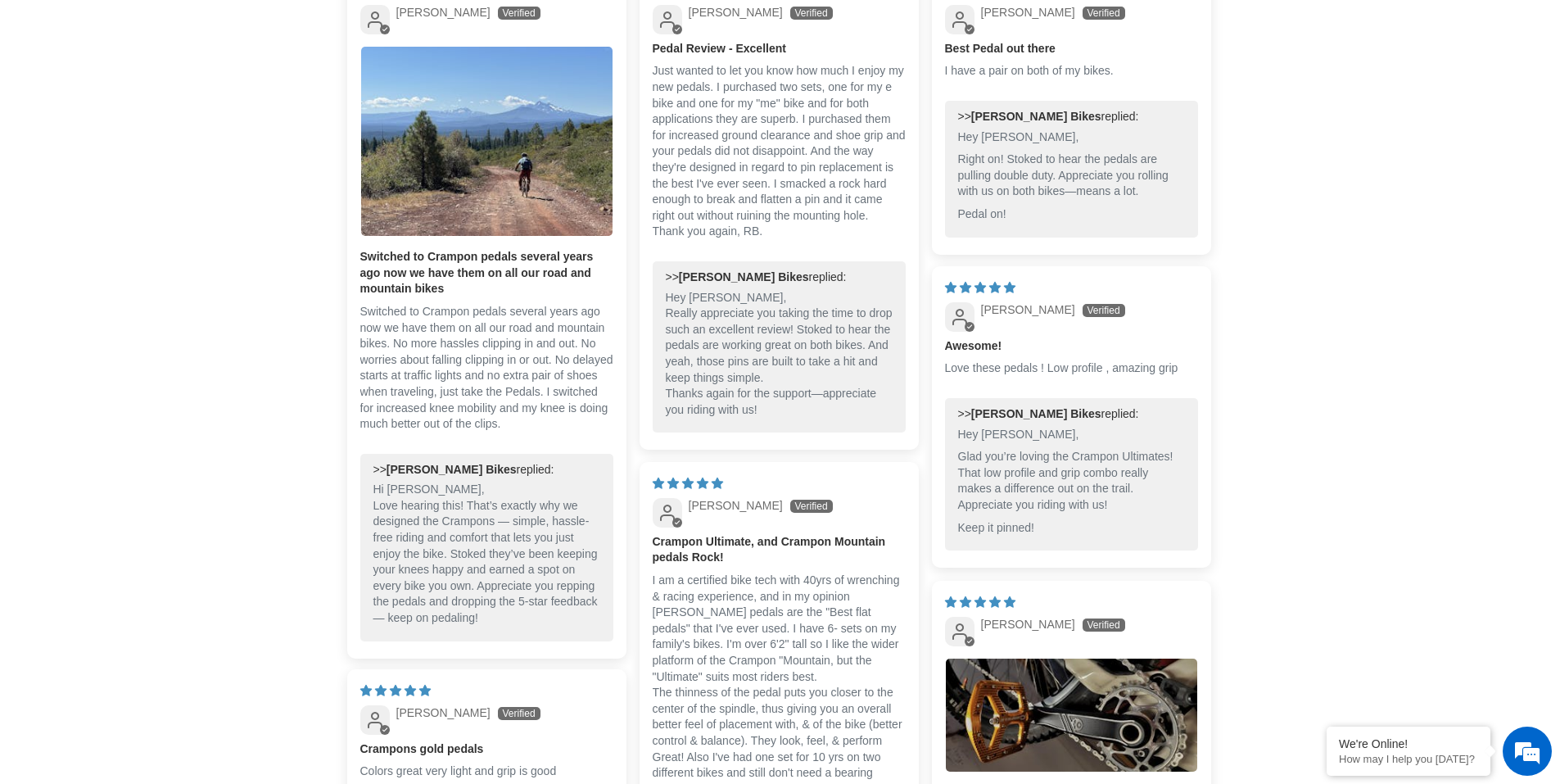
scroll to position [1474, 0]
